Goal: Download file/media

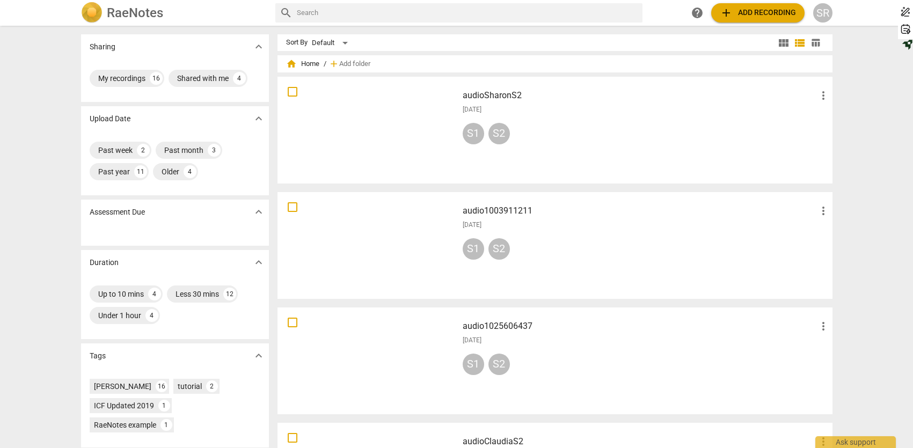
click at [736, 13] on span "add Add recording" at bounding box center [758, 12] width 76 height 13
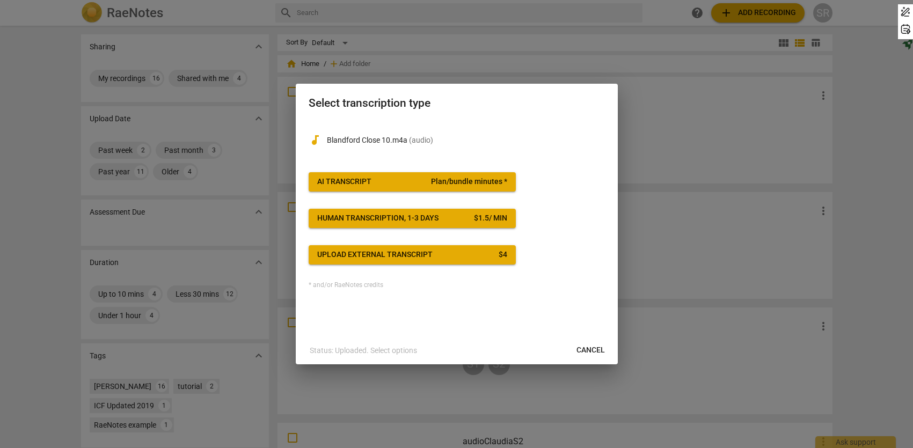
click at [443, 177] on span "Plan/bundle minutes *" at bounding box center [469, 182] width 76 height 11
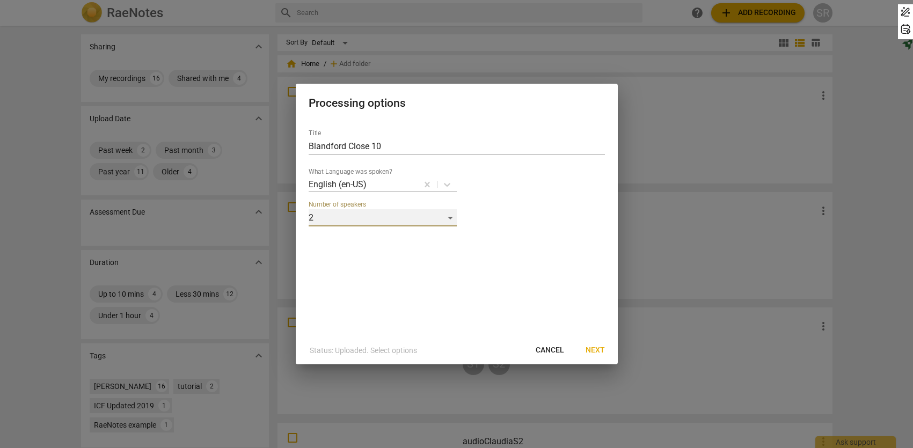
click at [452, 216] on div "2" at bounding box center [383, 217] width 148 height 17
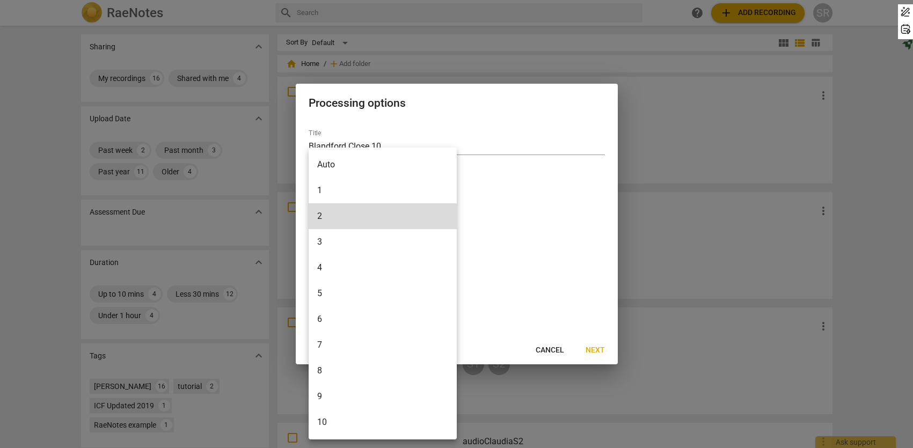
click at [442, 237] on li "3" at bounding box center [383, 242] width 148 height 26
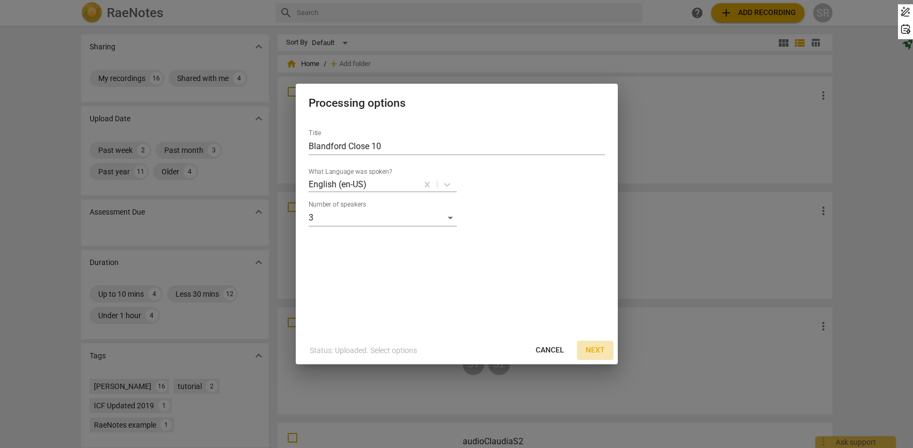
click at [598, 347] on span "Next" at bounding box center [594, 350] width 19 height 11
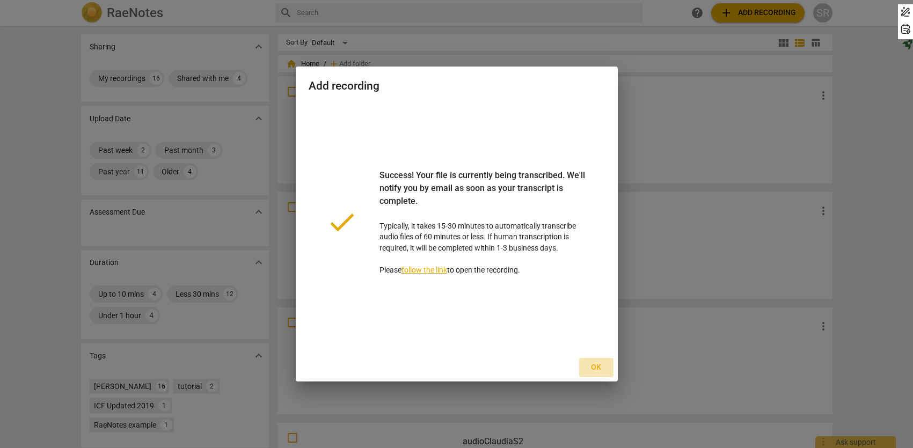
click at [595, 369] on span "Ok" at bounding box center [596, 367] width 17 height 11
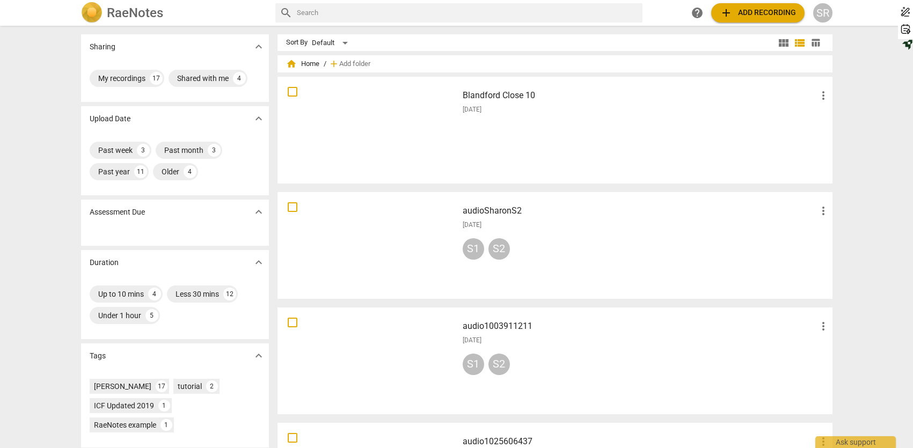
click at [368, 151] on div at bounding box center [367, 129] width 173 height 99
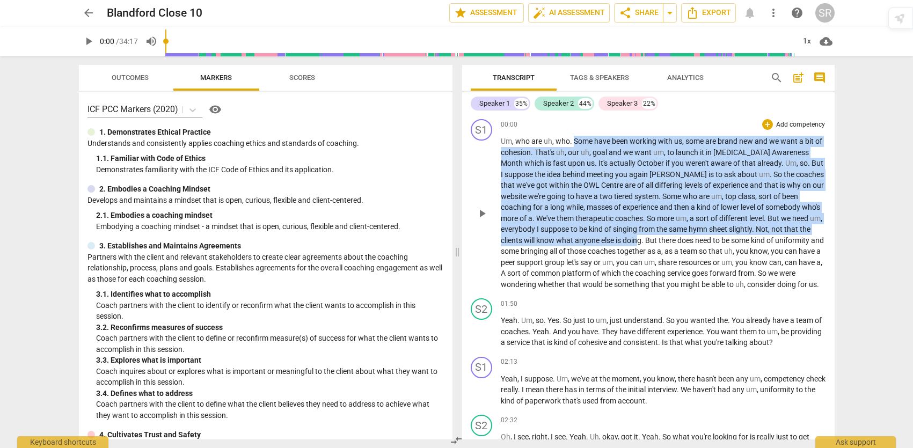
drag, startPoint x: 574, startPoint y: 142, endPoint x: 664, endPoint y: 241, distance: 134.9
click at [664, 241] on p "Um , who are uh , who . Some have been working with us , some are brand new and…" at bounding box center [663, 213] width 325 height 154
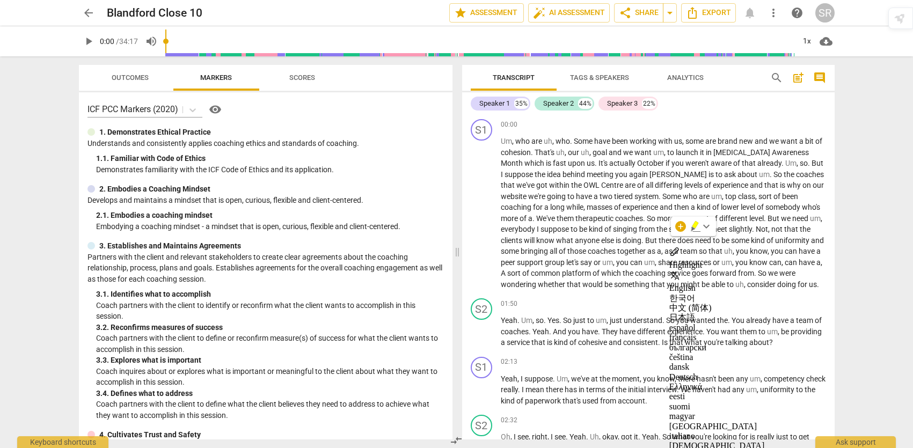
click at [698, 107] on div "Speaker 1 35% Speaker 2 44% Speaker 3 22%" at bounding box center [648, 103] width 355 height 18
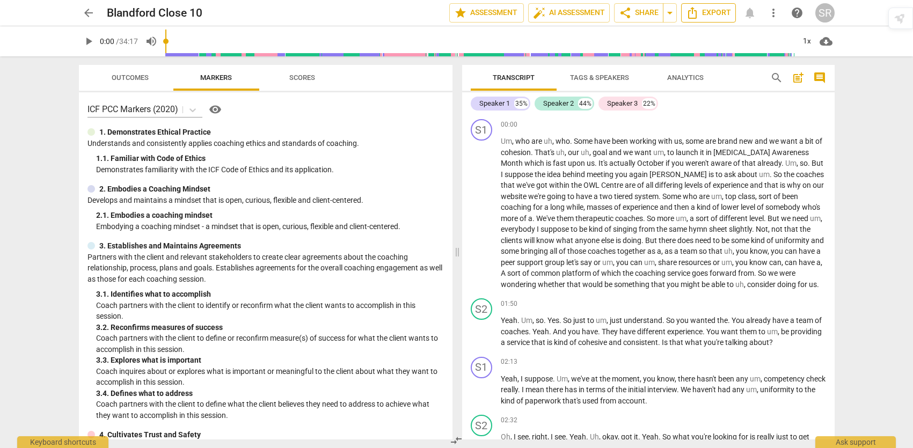
click at [713, 8] on span "Export" at bounding box center [708, 12] width 45 height 13
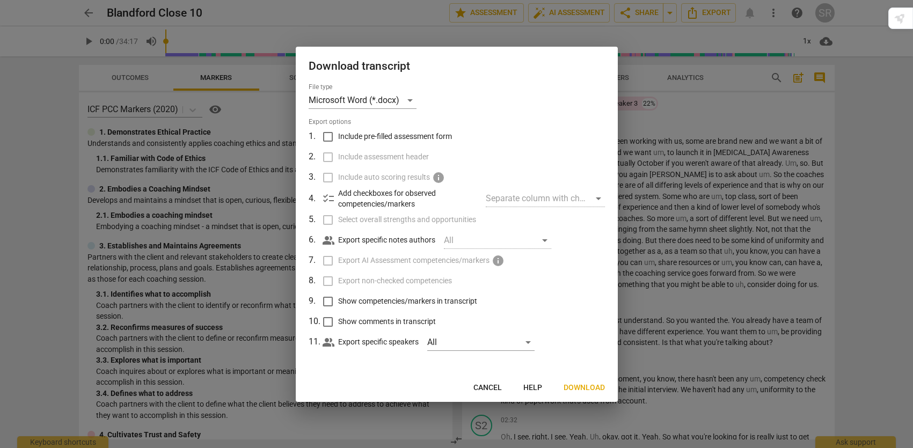
click at [589, 386] on span "Download" at bounding box center [583, 388] width 41 height 11
